Goal: Navigation & Orientation: Find specific page/section

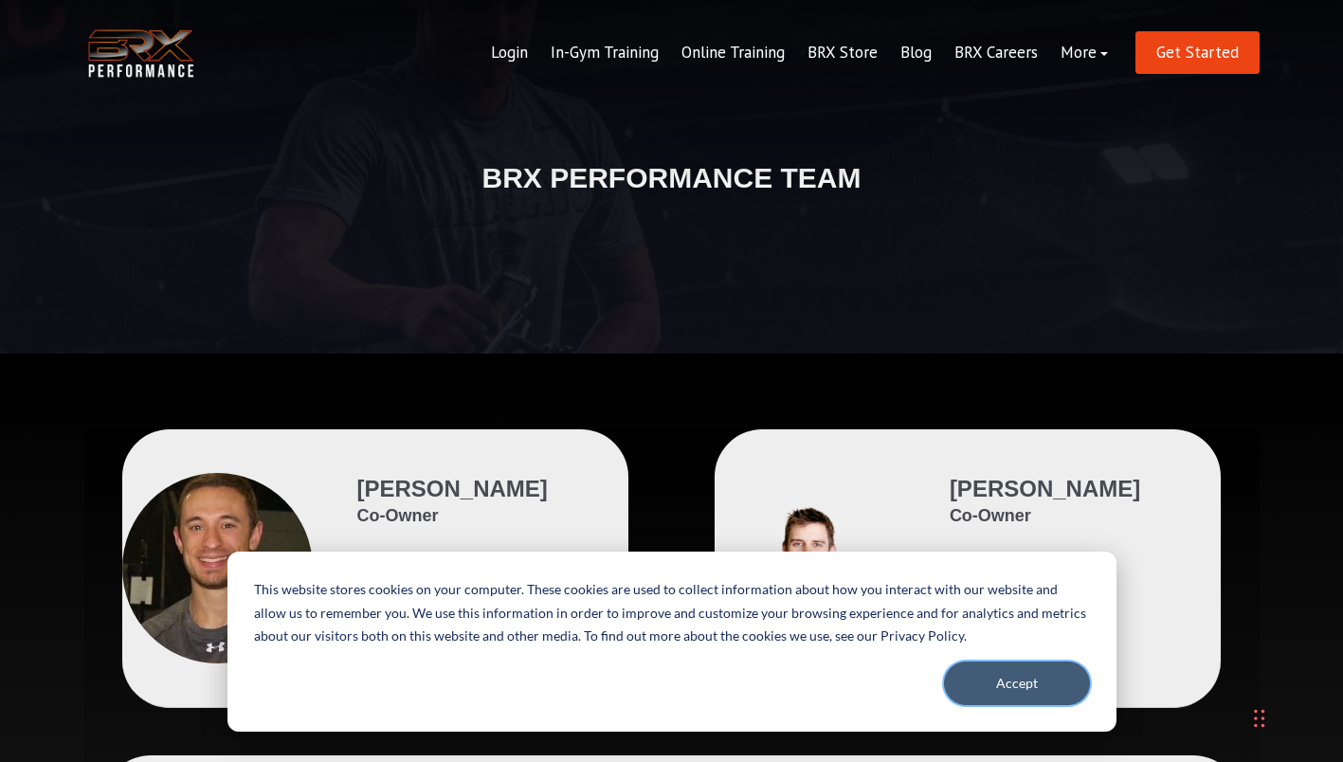
click at [1032, 689] on button "Accept" at bounding box center [1017, 683] width 146 height 44
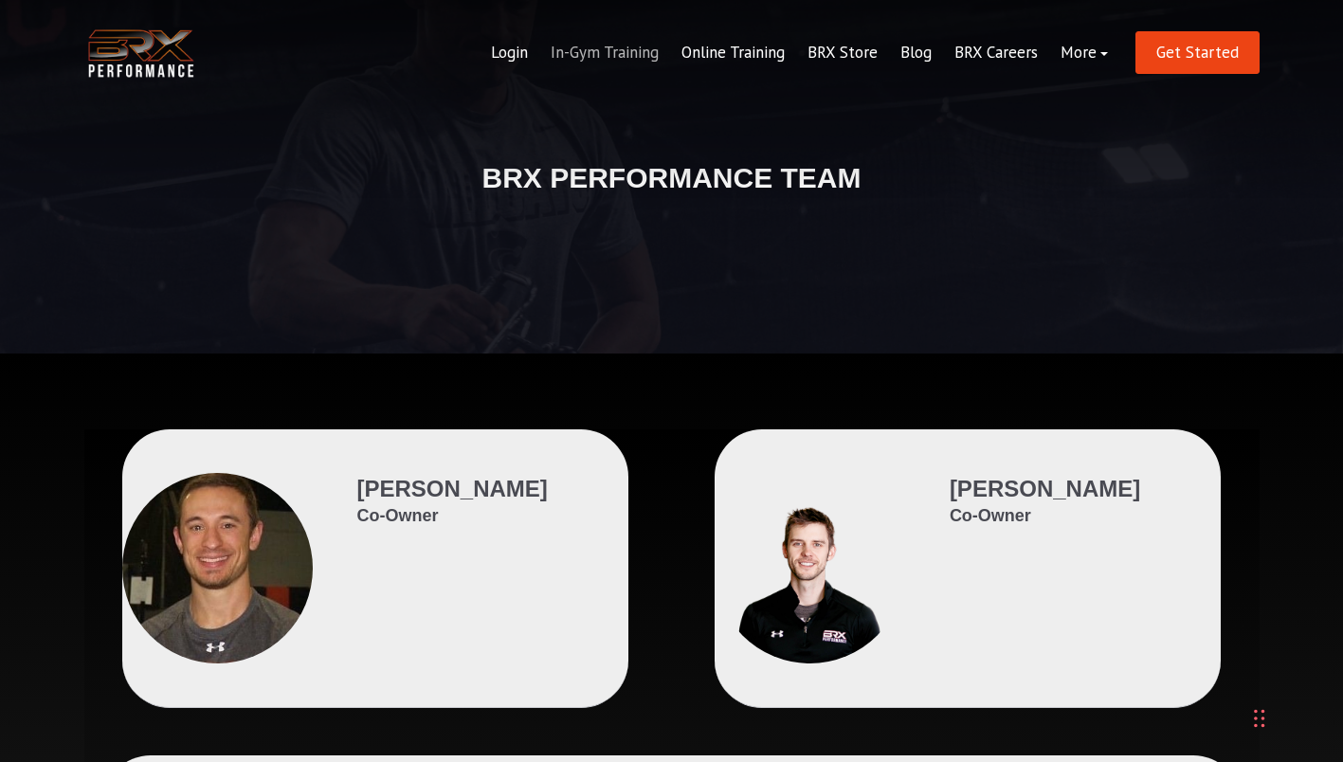
click at [630, 61] on link "In-Gym Training" at bounding box center [604, 52] width 131 height 45
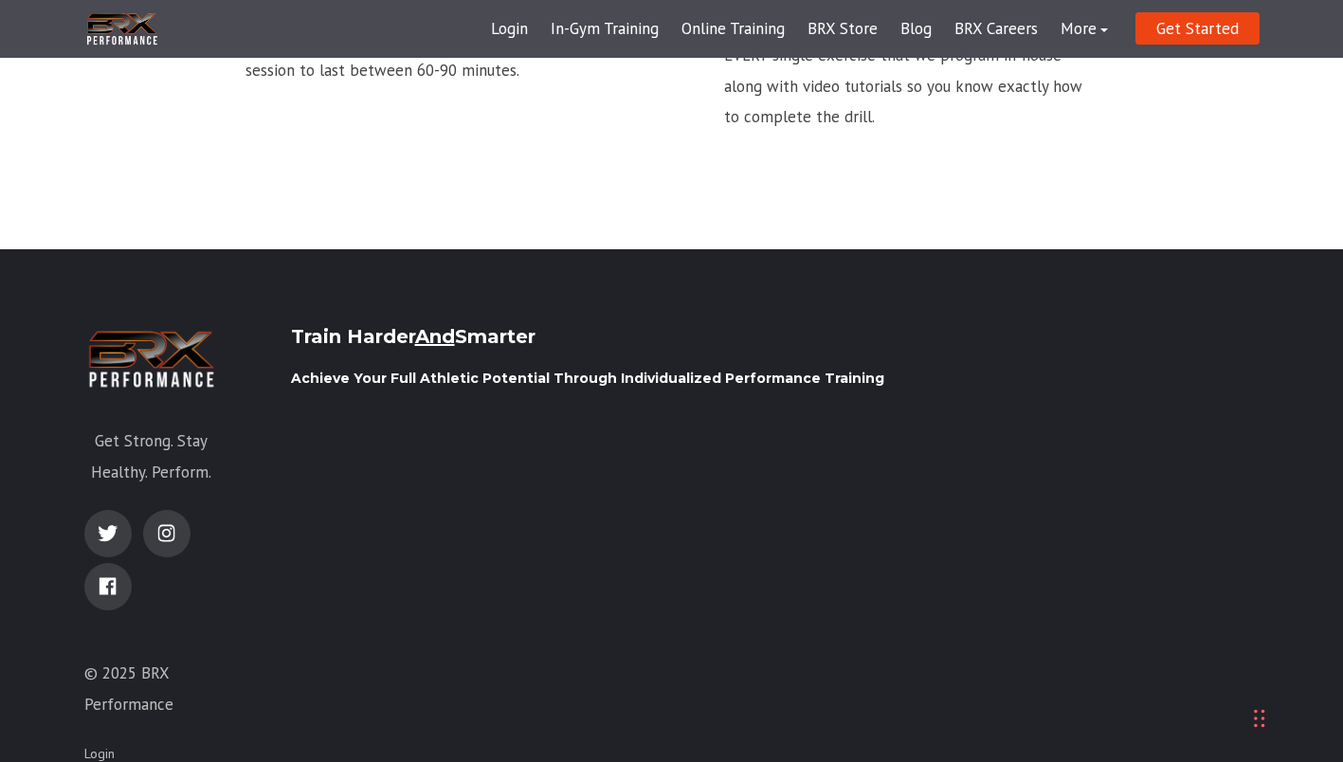
scroll to position [2968, 0]
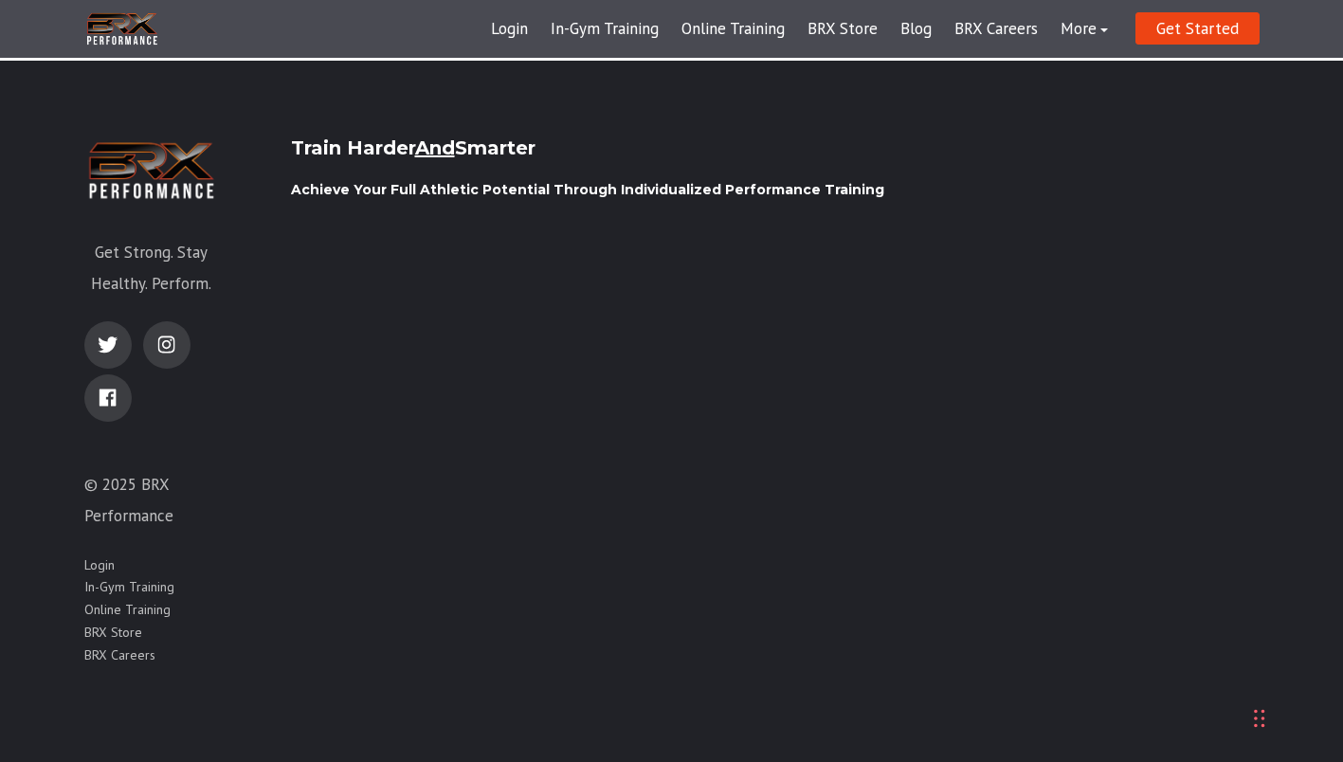
click at [1257, 717] on div "Chat Widget" at bounding box center [1208, 659] width 269 height 205
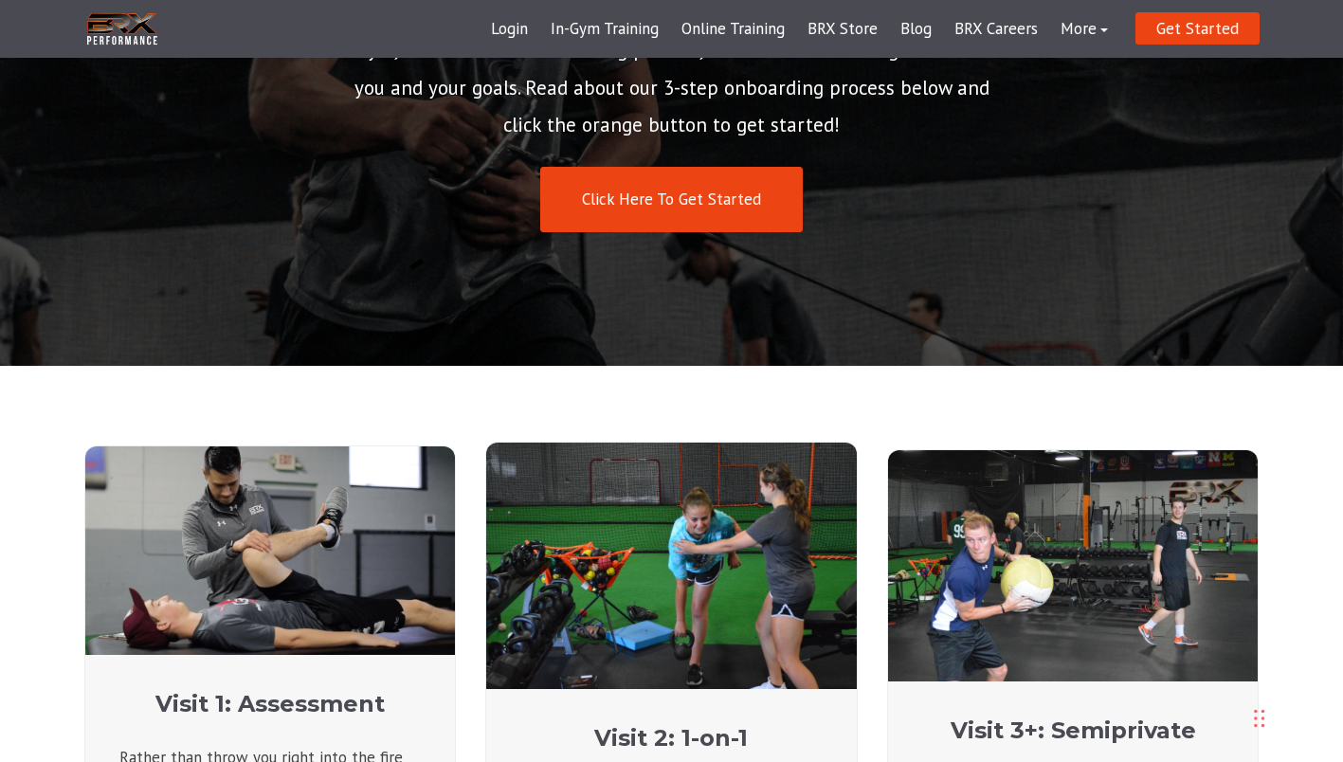
scroll to position [0, 0]
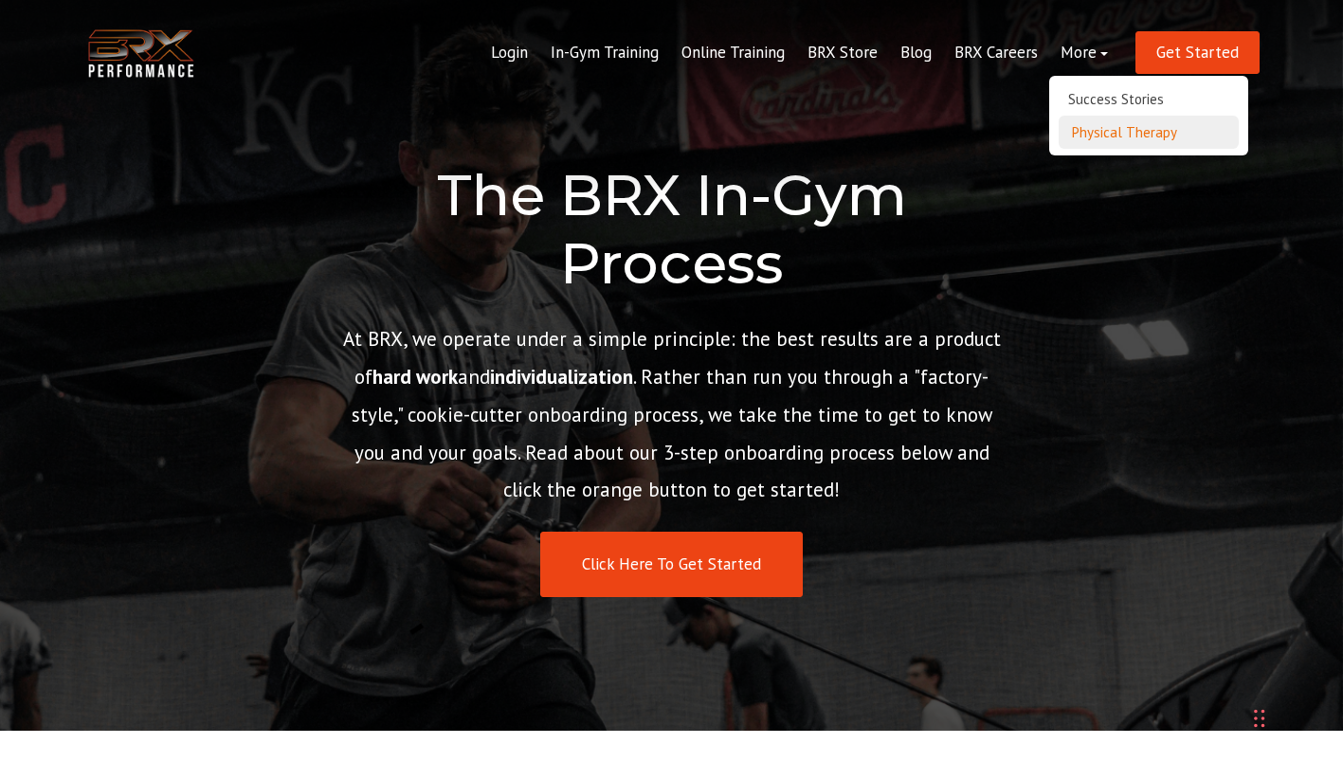
click at [1100, 134] on link "Physical Therapy" at bounding box center [1148, 132] width 180 height 33
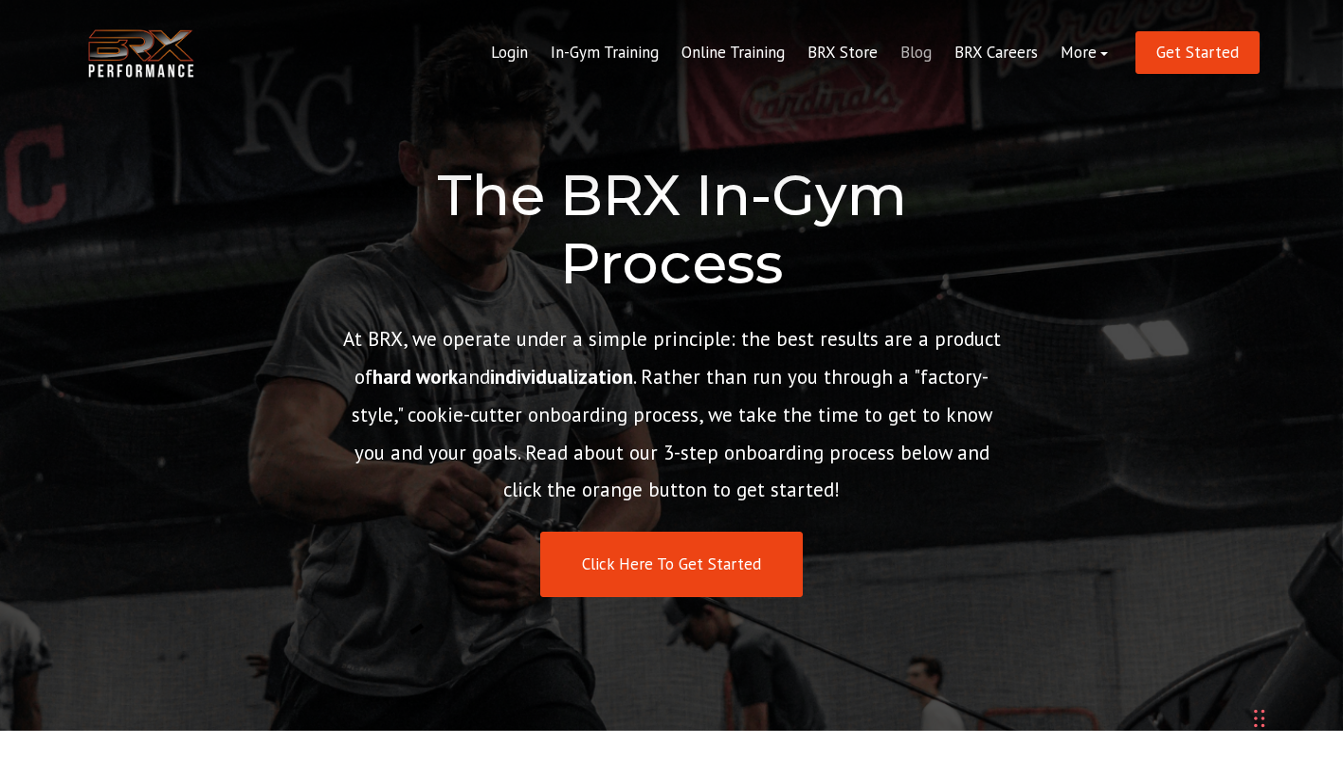
click at [912, 51] on link "Blog" at bounding box center [916, 52] width 54 height 45
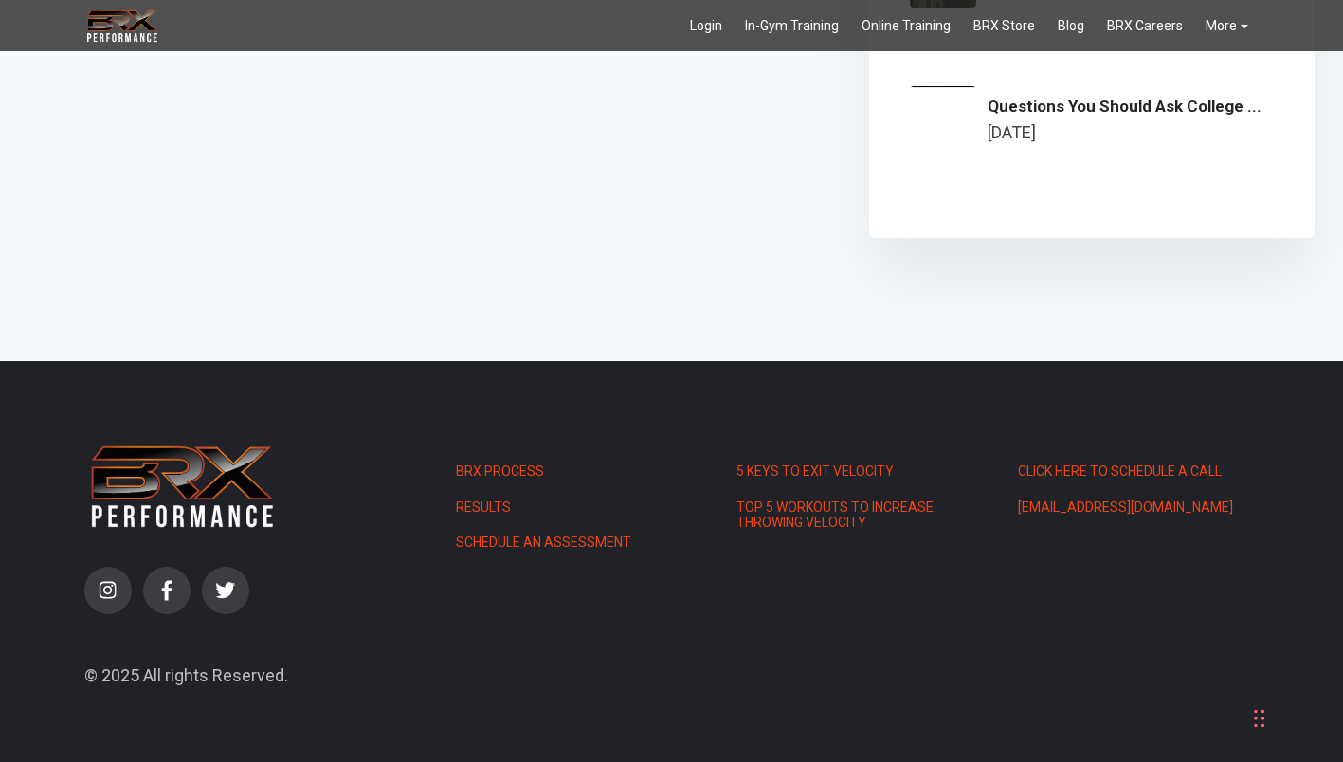
scroll to position [2902, 0]
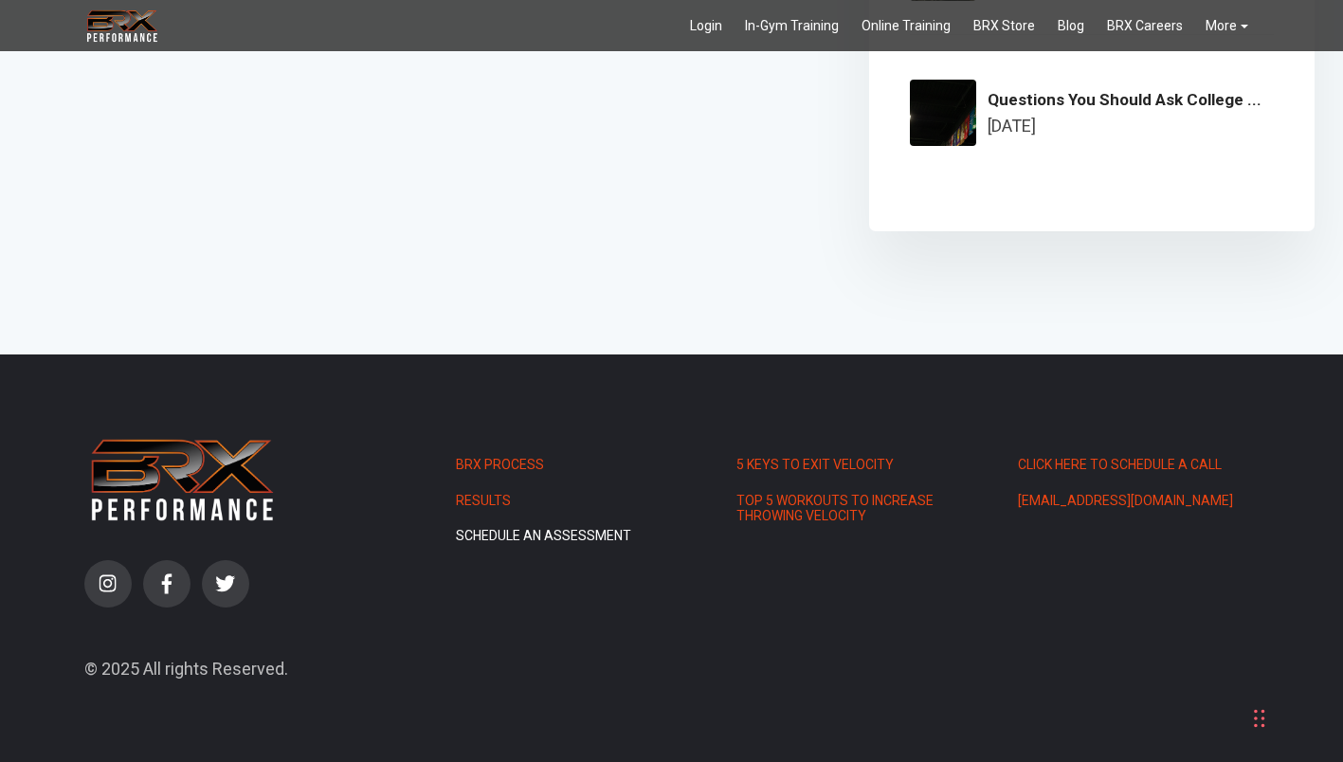
click at [490, 528] on link "Schedule an Assessment" at bounding box center [577, 536] width 242 height 16
click at [551, 528] on link "Schedule an Assessment" at bounding box center [577, 536] width 242 height 16
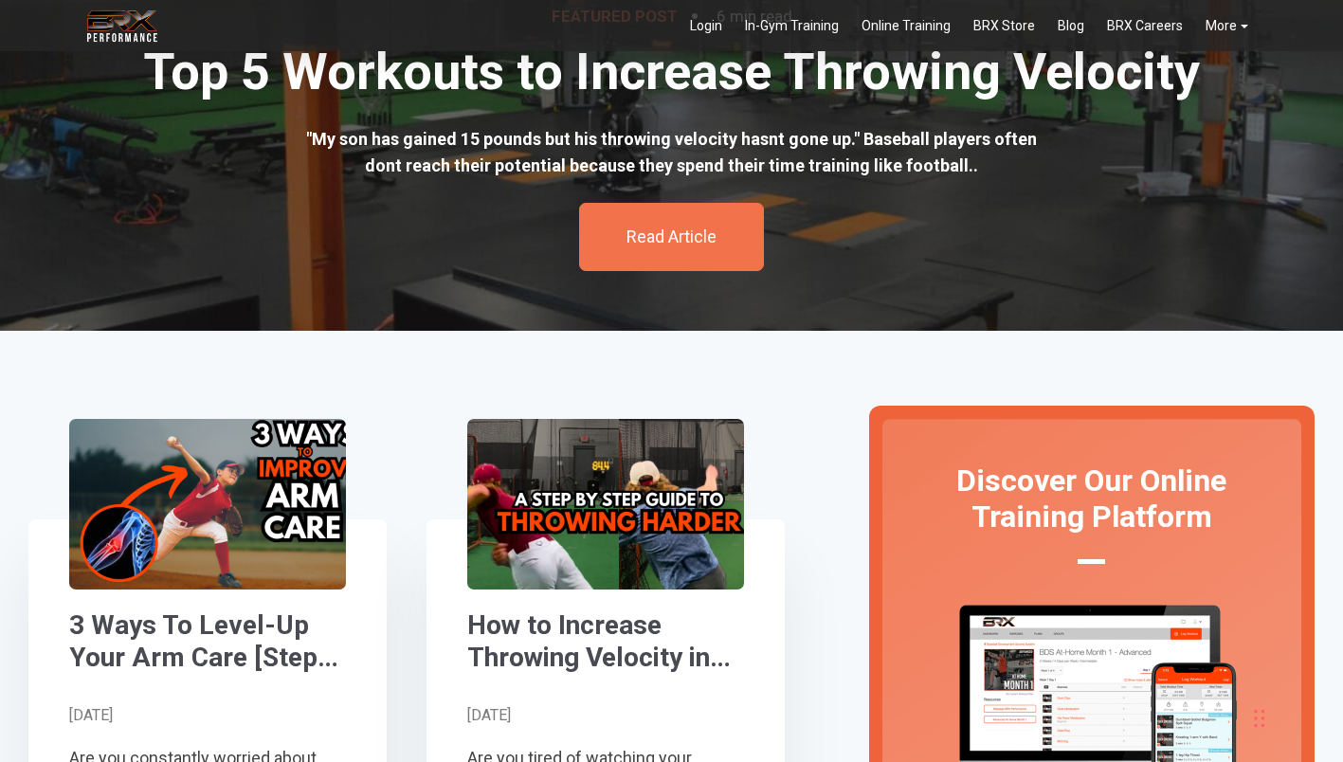
scroll to position [0, 0]
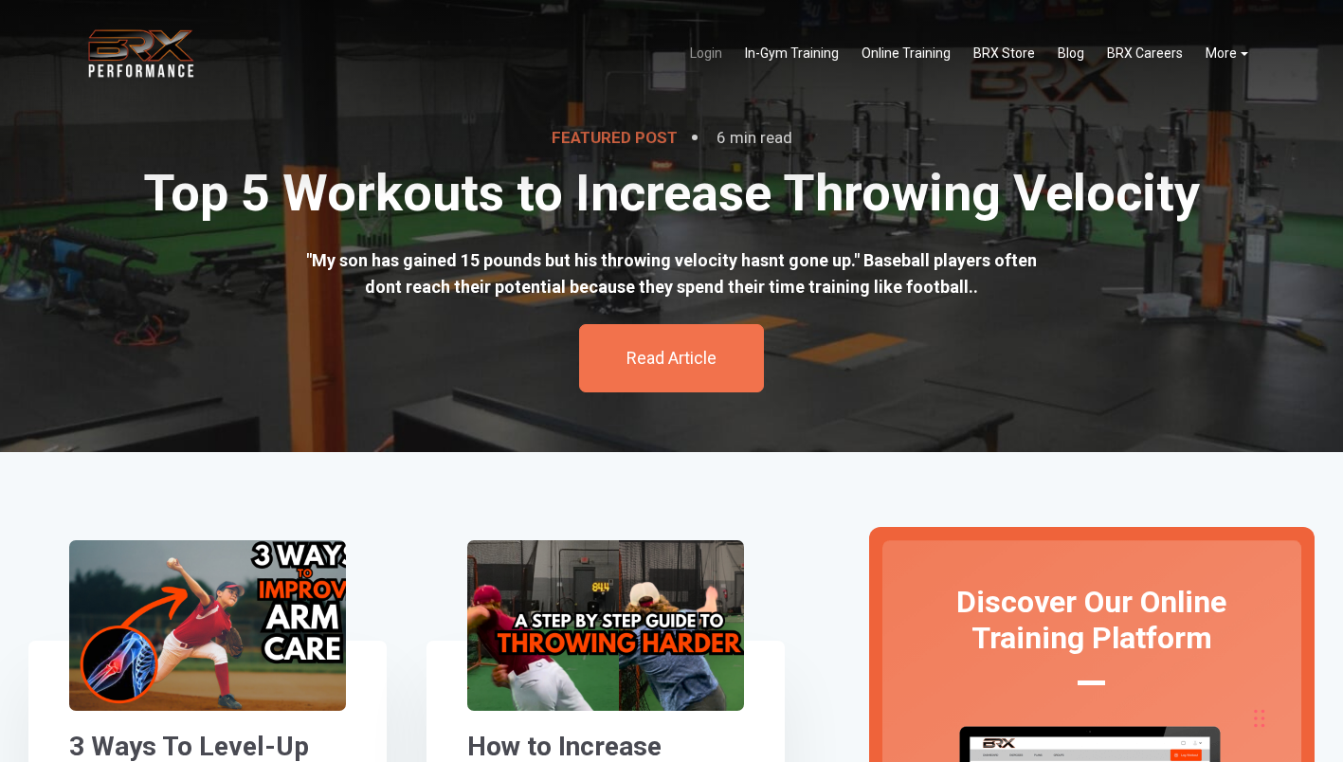
click at [710, 55] on link "Login" at bounding box center [705, 53] width 55 height 39
click at [788, 56] on link "In-Gym Training" at bounding box center [791, 53] width 117 height 39
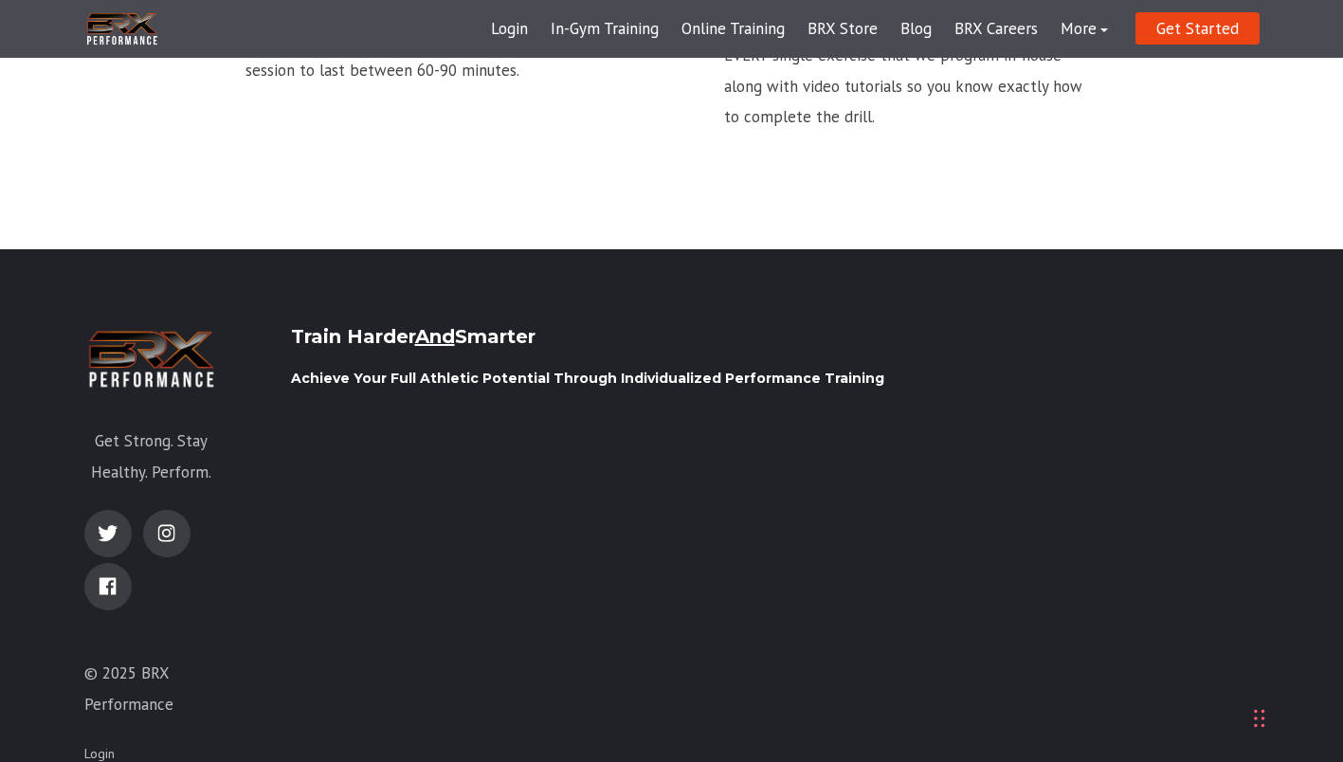
scroll to position [2968, 0]
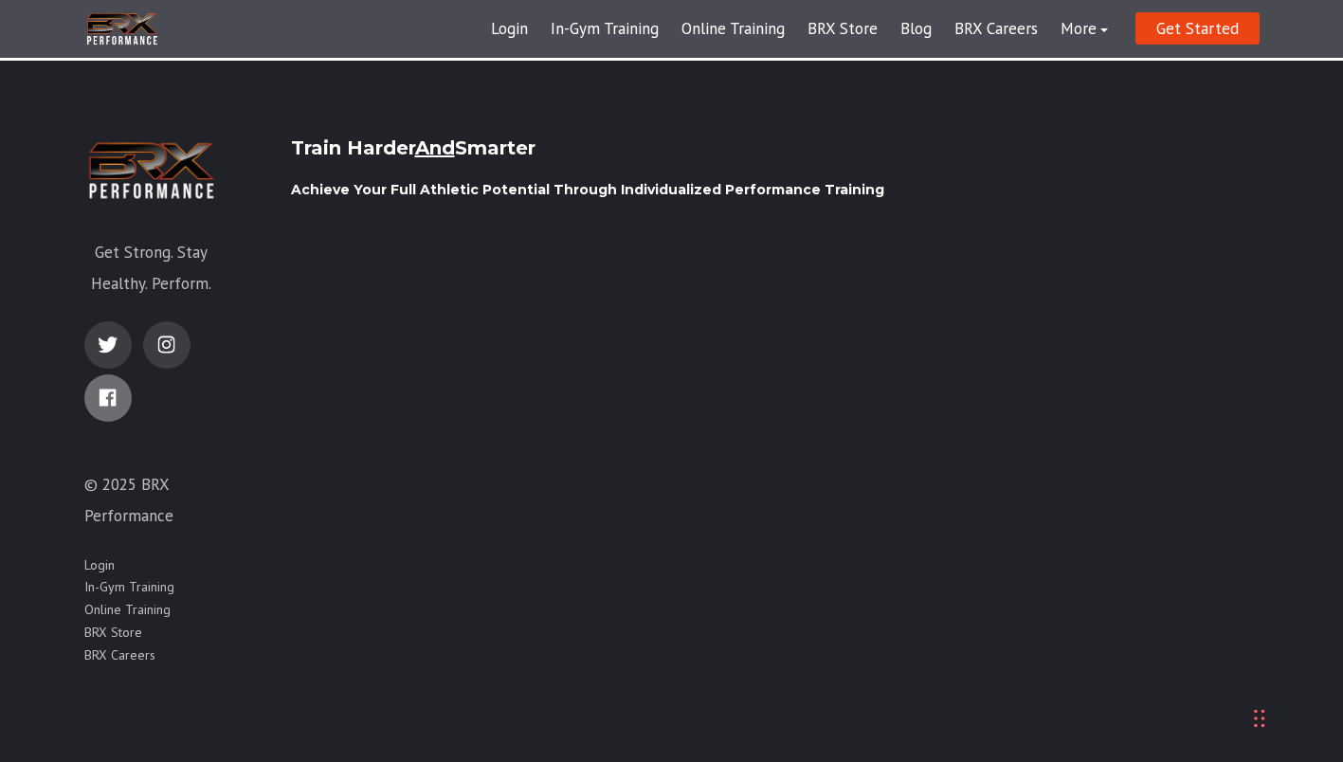
click at [99, 409] on link "facebook" at bounding box center [107, 397] width 47 height 47
